Goal: Information Seeking & Learning: Check status

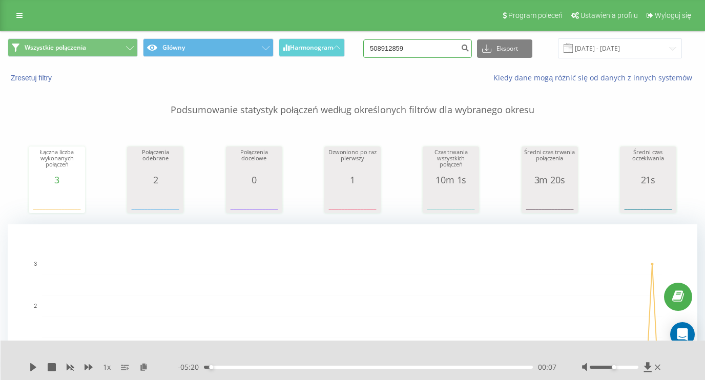
click at [431, 52] on input "508912859" at bounding box center [417, 48] width 109 height 18
paste input "508912859"
type input "508912859"
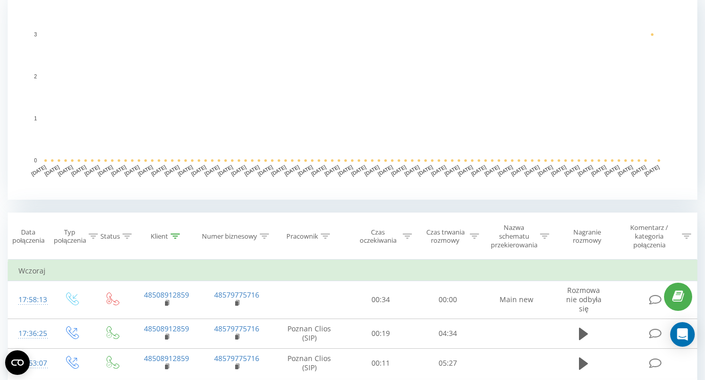
scroll to position [328, 0]
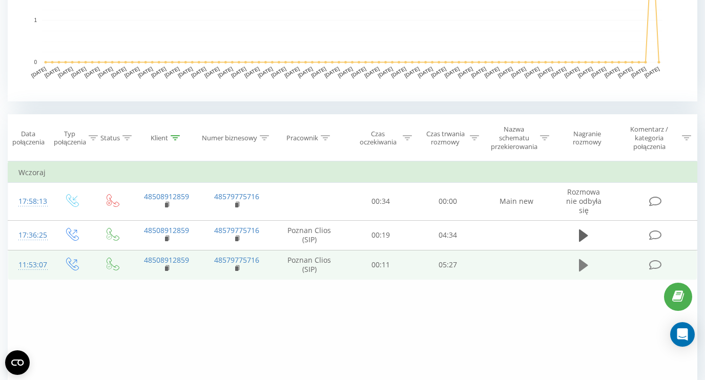
click at [580, 268] on icon at bounding box center [583, 265] width 9 height 12
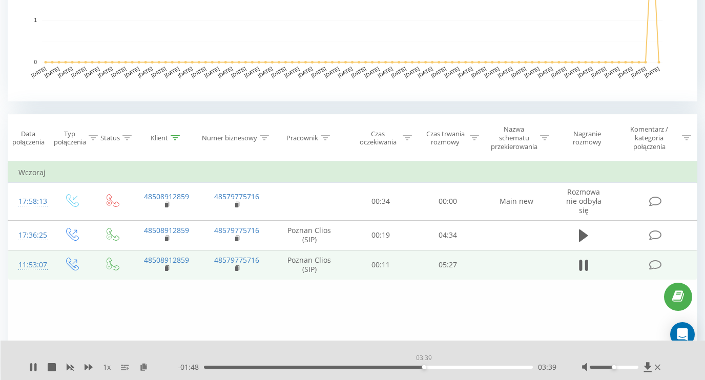
click at [424, 367] on div "03:39" at bounding box center [368, 367] width 329 height 3
click at [468, 369] on div "- 05:28 00:00 00:00" at bounding box center [367, 367] width 379 height 10
click at [467, 368] on div "03:39" at bounding box center [368, 367] width 329 height 3
click at [491, 369] on div "- 01:02 04:25 04:25" at bounding box center [367, 367] width 379 height 10
click at [490, 368] on div "04:45" at bounding box center [368, 367] width 329 height 3
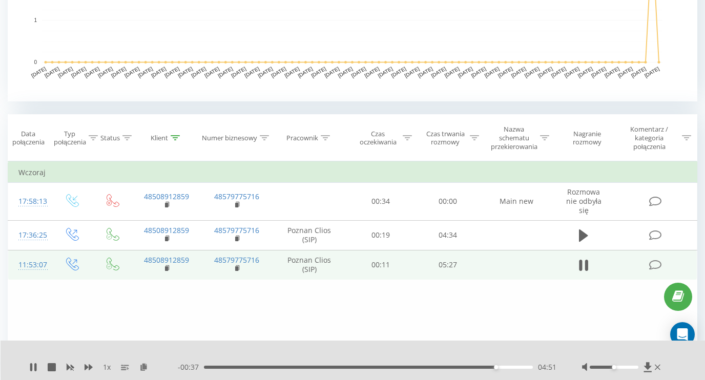
click at [509, 368] on div "04:51" at bounding box center [368, 367] width 329 height 3
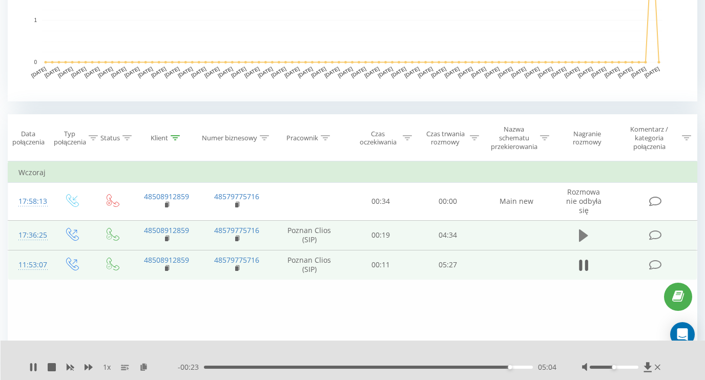
click at [581, 239] on icon at bounding box center [583, 236] width 9 height 12
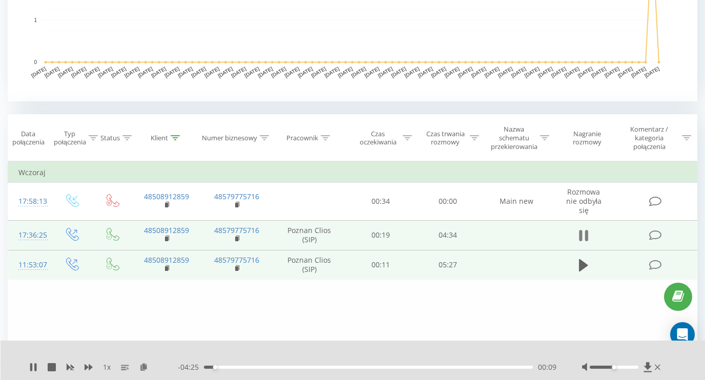
click at [584, 238] on icon at bounding box center [583, 235] width 9 height 14
click at [584, 238] on icon at bounding box center [583, 236] width 9 height 12
click at [427, 367] on div "03:06" at bounding box center [368, 367] width 329 height 3
click at [582, 239] on icon at bounding box center [583, 235] width 9 height 14
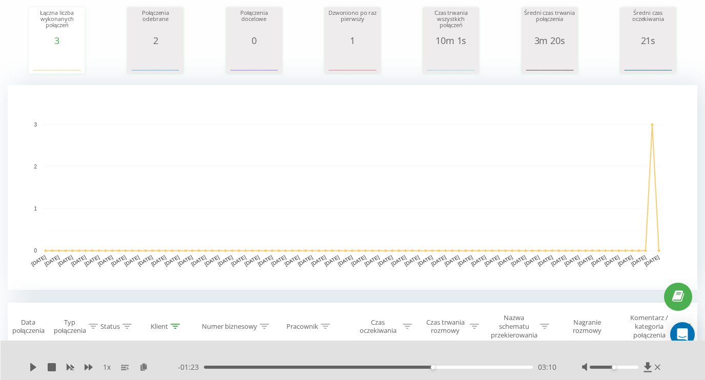
scroll to position [0, 0]
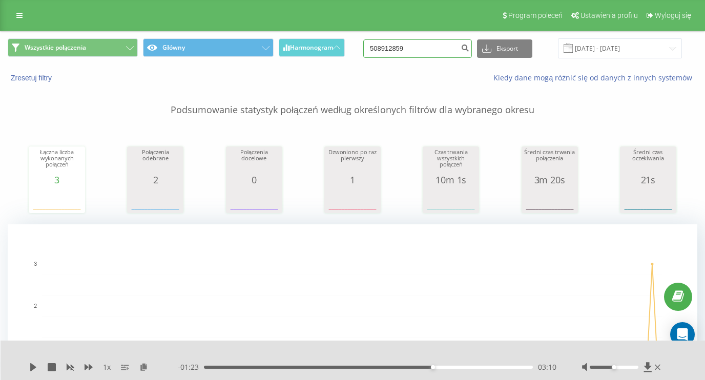
click at [420, 51] on input "508912859" at bounding box center [417, 48] width 109 height 18
paste input "48504127536"
type input "48504127536"
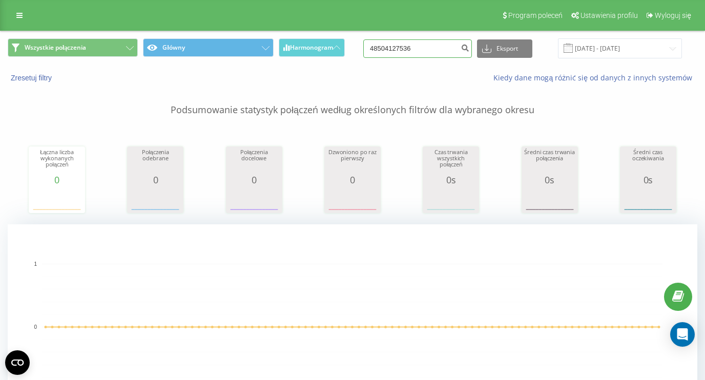
click at [431, 44] on input "48504127536" at bounding box center [417, 48] width 109 height 18
paste input "508912859"
type input "508912859"
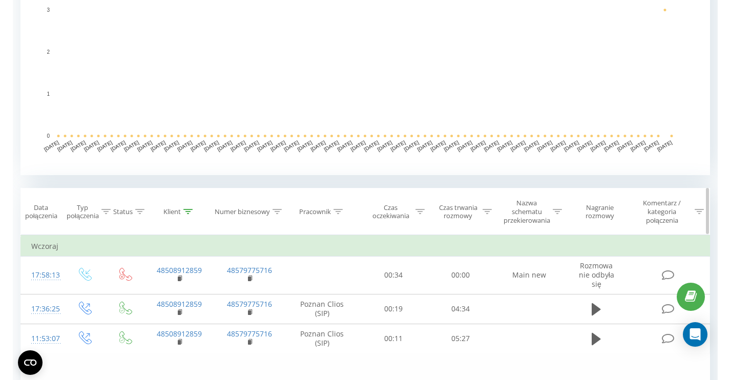
scroll to position [352, 0]
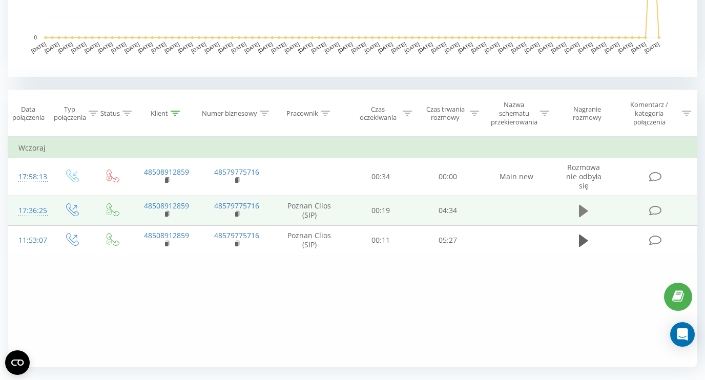
click at [580, 217] on icon at bounding box center [583, 211] width 9 height 12
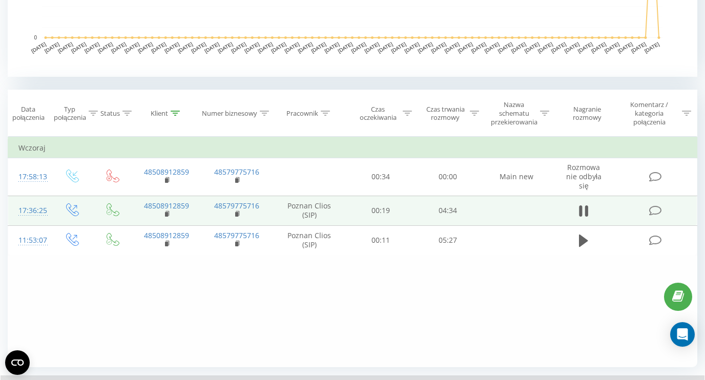
click at [451, 364] on div "Filtruj według warunków Jest równe Wprowadź wartość Anuluj OK Filtruj według wa…" at bounding box center [353, 252] width 690 height 231
click at [455, 369] on div "Wszystkie połączenia Główny Harmonogram 508912859 Eksport .csv .xls .xlsx 20.05…" at bounding box center [353, 62] width 690 height 766
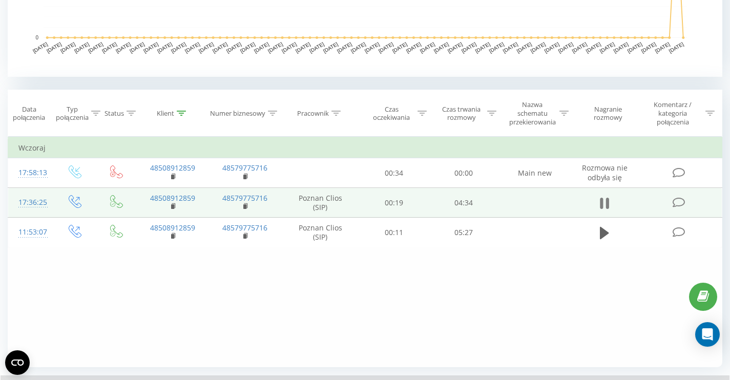
click at [608, 209] on icon at bounding box center [607, 203] width 3 height 11
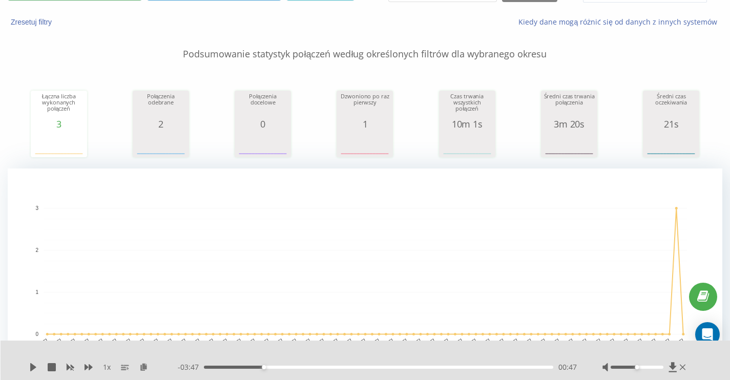
scroll to position [0, 0]
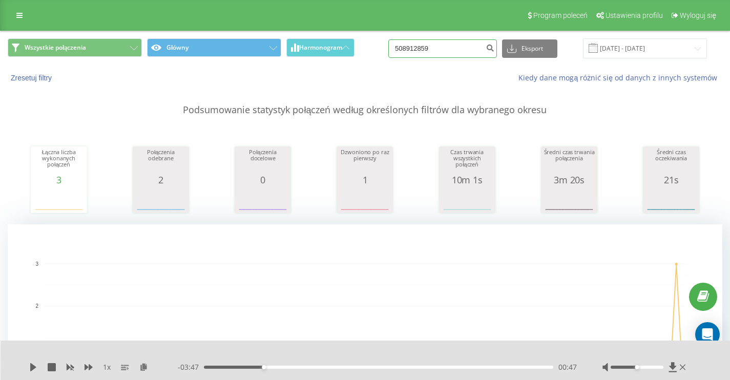
click at [477, 46] on input "508912859" at bounding box center [442, 48] width 109 height 18
paste input "783746227"
type input "783746227"
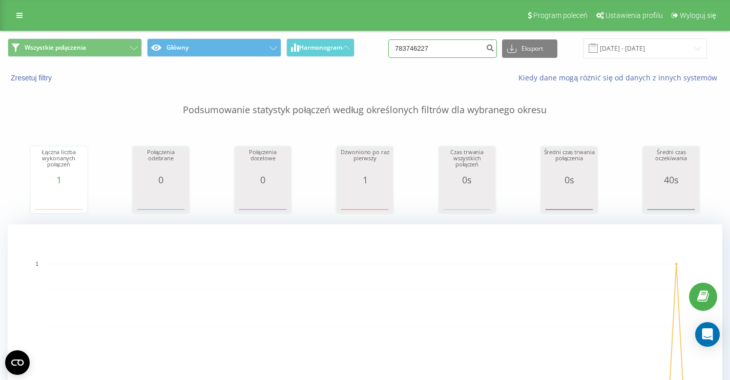
click at [454, 55] on input "783746227" at bounding box center [442, 48] width 109 height 18
paste input "48721821313"
type input "48721821313"
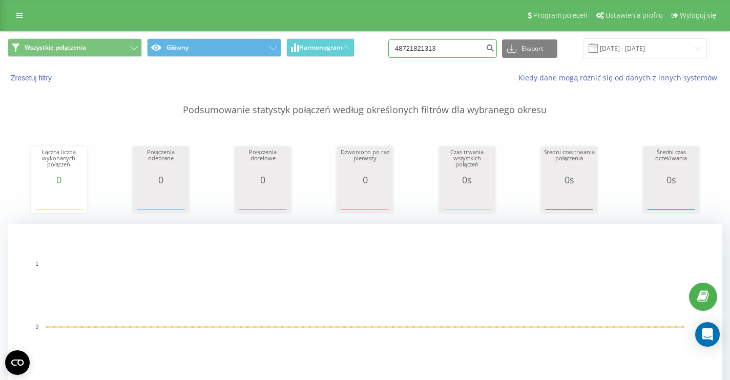
click at [450, 55] on input "48721821313" at bounding box center [442, 48] width 109 height 18
paste input "48887399582"
type input "48887399582"
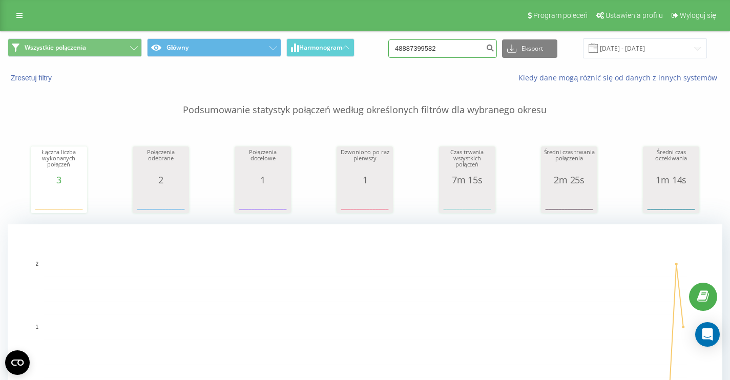
click at [456, 52] on input "48887399582" at bounding box center [442, 48] width 109 height 18
paste input "48722392147"
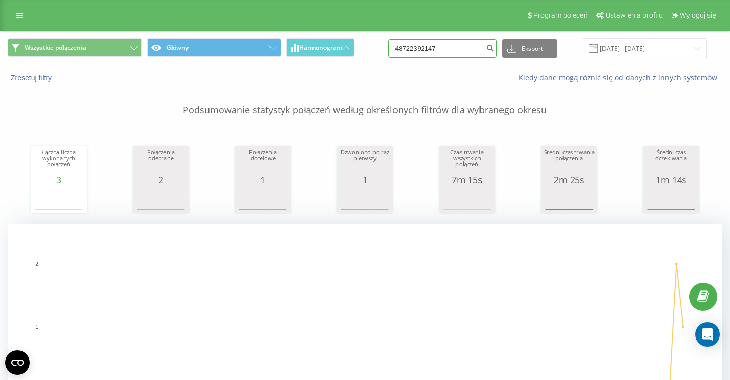
type input "48722392147"
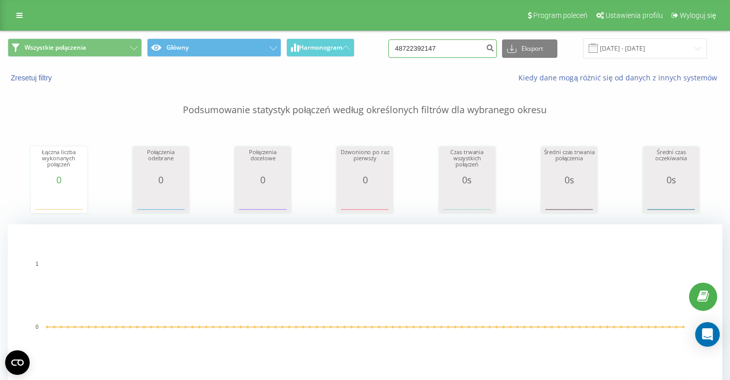
click at [462, 54] on input "48722392147" at bounding box center [442, 48] width 109 height 18
click at [458, 52] on input "48722392147" at bounding box center [442, 48] width 109 height 18
click at [456, 51] on input "48722392147" at bounding box center [442, 48] width 109 height 18
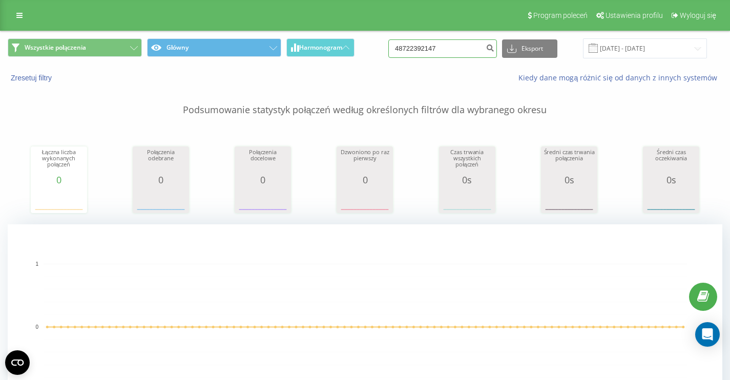
click at [456, 51] on input "48722392147" at bounding box center [442, 48] width 109 height 18
paste input "48668473453"
type input "48668473453"
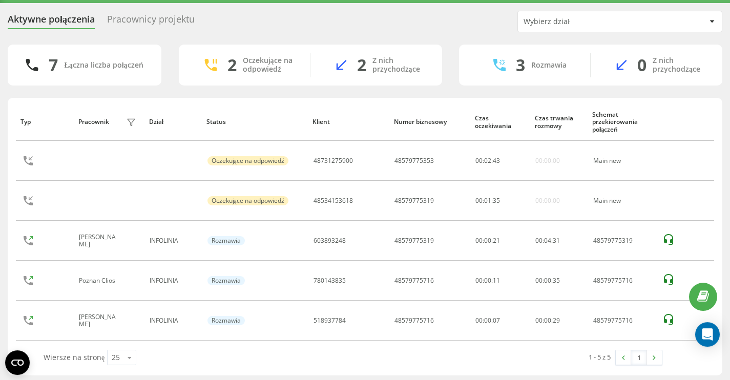
scroll to position [31, 0]
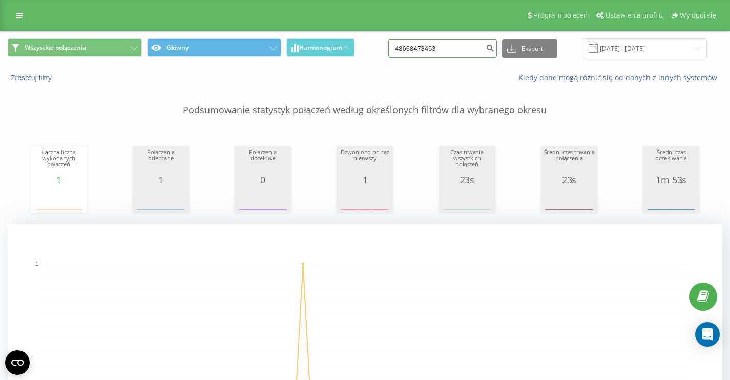
click at [464, 48] on input "48668473453" at bounding box center [442, 48] width 109 height 18
paste input "48731275900"
type input "48731275900"
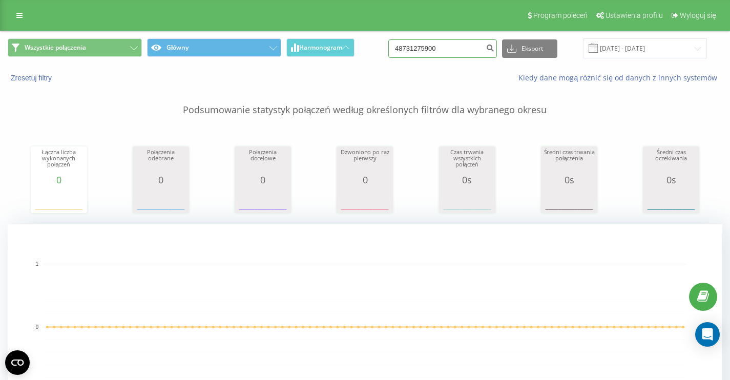
click at [466, 49] on input "48731275900" at bounding box center [442, 48] width 109 height 18
paste input "48668473453"
type input "48668473453"
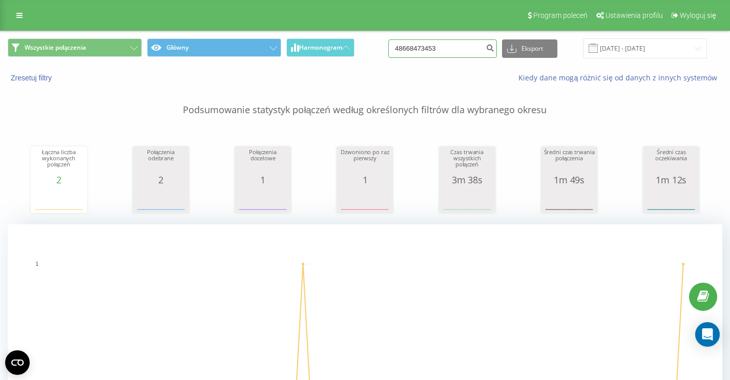
click at [460, 48] on input "48668473453" at bounding box center [442, 48] width 109 height 18
paste input "48731275900"
type input "48731275900"
click at [457, 48] on input "48731275900" at bounding box center [442, 48] width 109 height 18
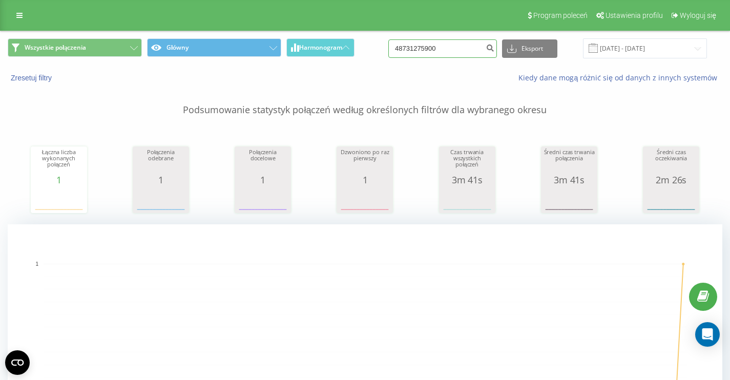
click at [457, 48] on input "48731275900" at bounding box center [442, 48] width 109 height 18
paste input "48534153618"
type input "48534153618"
click at [468, 47] on input "48534153618" at bounding box center [442, 48] width 109 height 18
drag, startPoint x: 468, startPoint y: 47, endPoint x: 363, endPoint y: 49, distance: 105.0
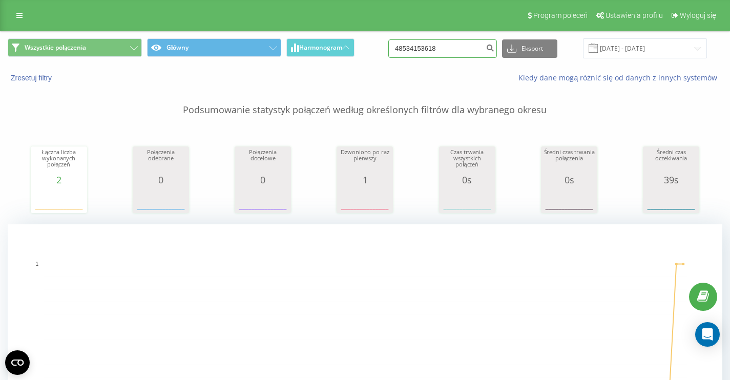
click at [388, 49] on input "48534153618" at bounding box center [442, 48] width 109 height 18
paste input "48731275900"
type input "48731275900"
click at [458, 49] on input "48731275900" at bounding box center [442, 48] width 109 height 18
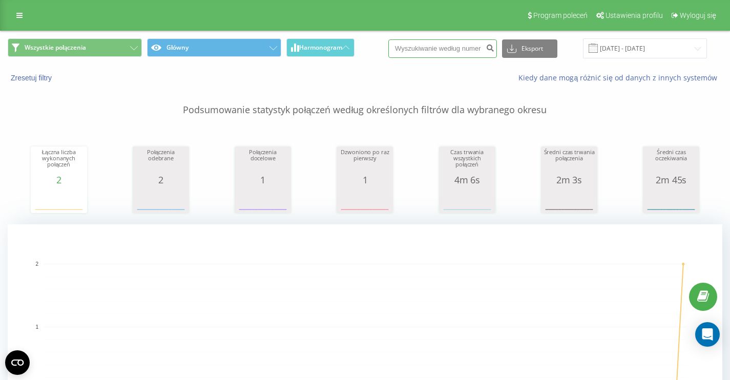
paste input "33326"
type input "33326"
